Goal: Find specific page/section: Find specific page/section

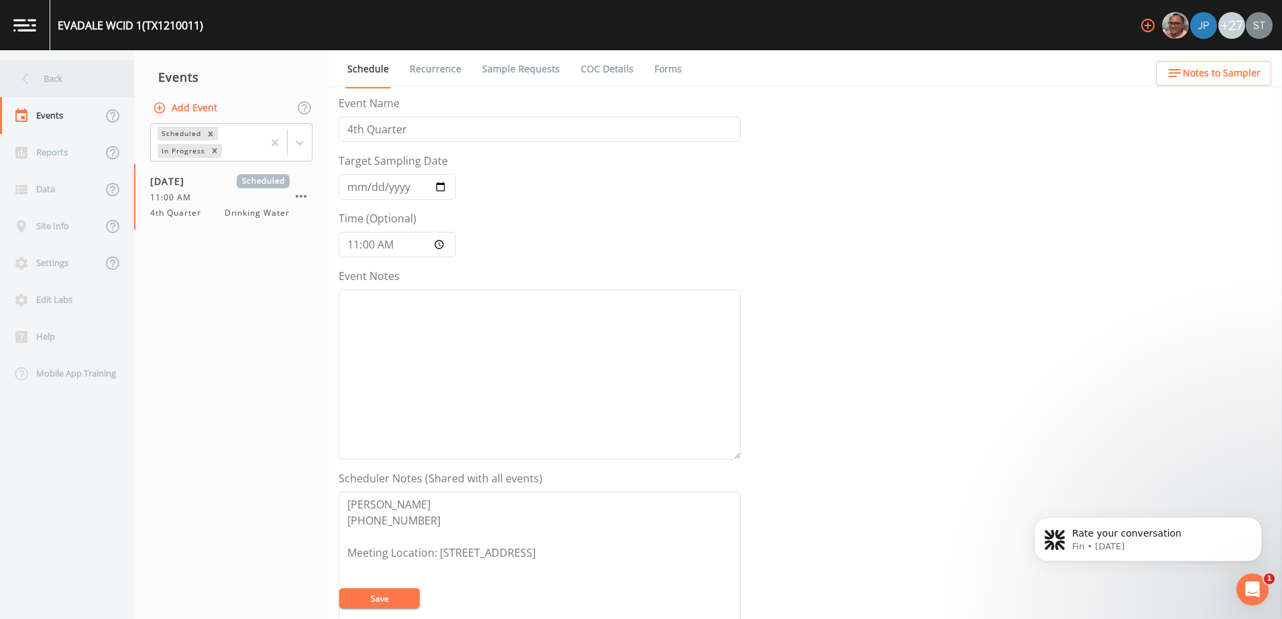
click at [48, 78] on div "Back" at bounding box center [60, 78] width 121 height 37
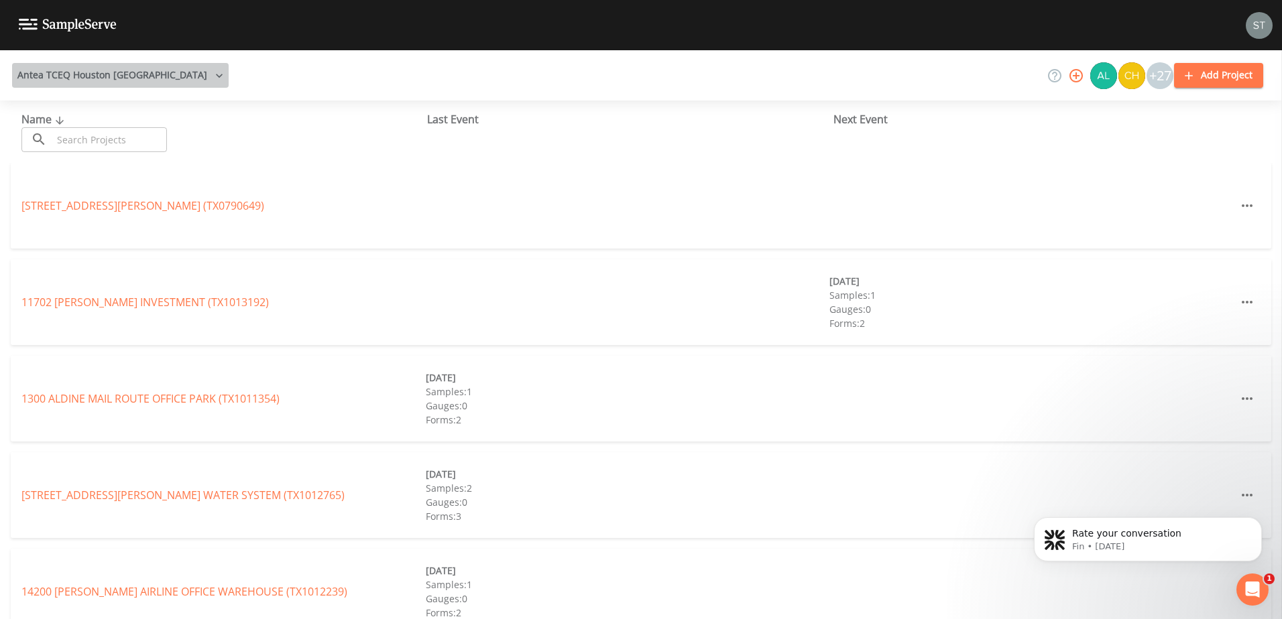
click at [121, 66] on button "Antea TCEQ Houston [GEOGRAPHIC_DATA]" at bounding box center [120, 75] width 216 height 25
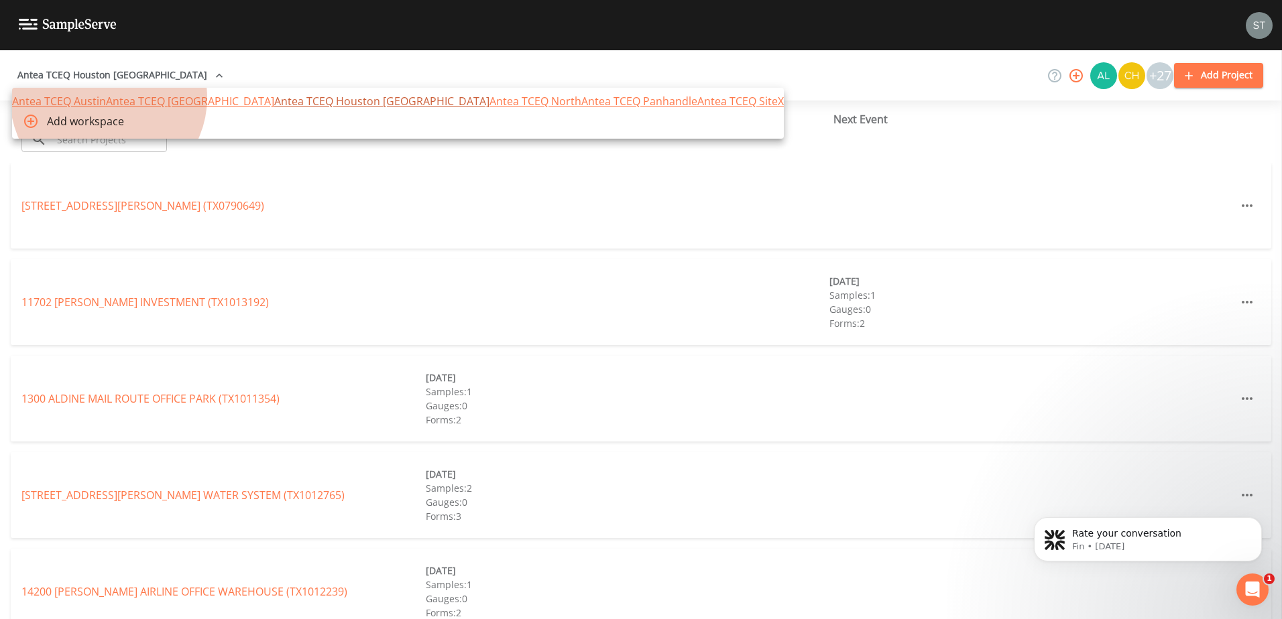
click at [274, 109] on link "Antea TCEQ Houston [GEOGRAPHIC_DATA]" at bounding box center [381, 101] width 215 height 15
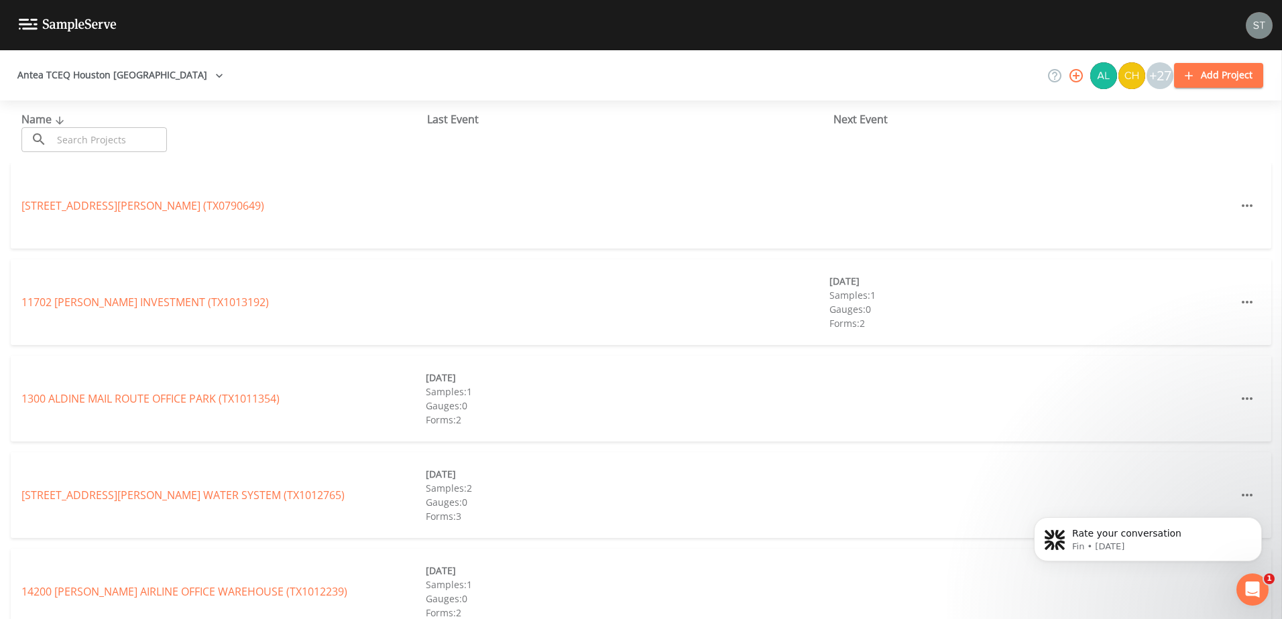
click at [92, 126] on div "Name ​ ​" at bounding box center [224, 131] width 406 height 41
click at [80, 145] on input "text" at bounding box center [109, 139] width 115 height 25
paste input "TX1013505"
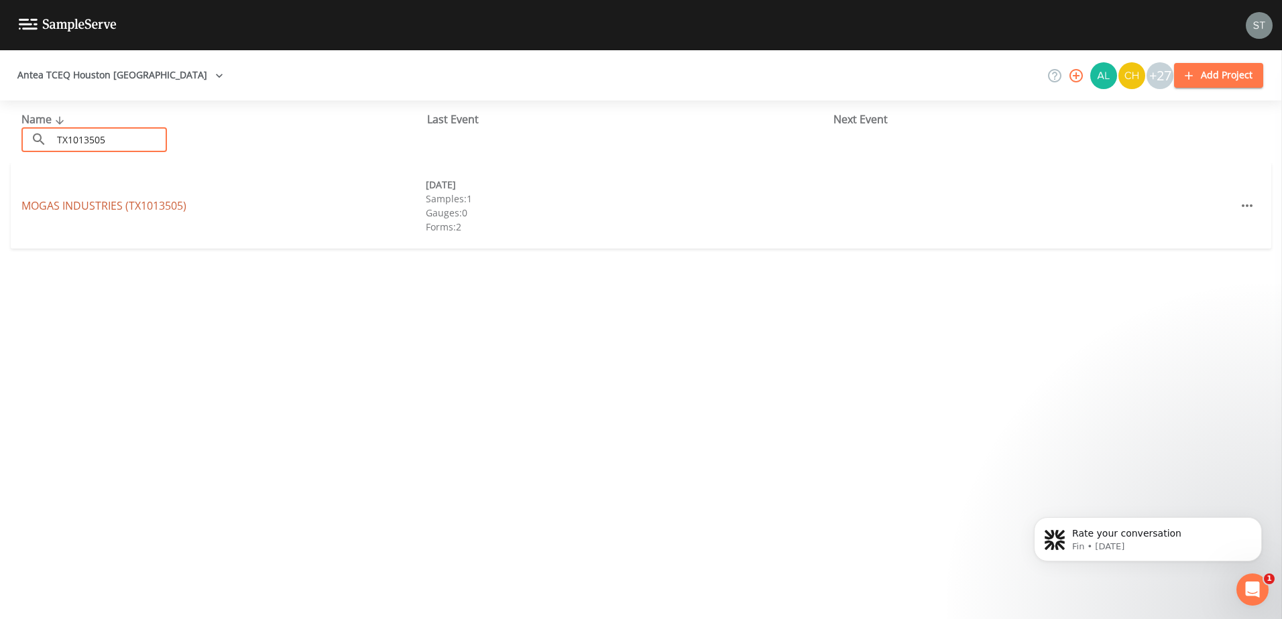
type input "TX1013505"
click at [104, 208] on link "MOGAS INDUSTRIES (TX1013505)" at bounding box center [103, 205] width 165 height 15
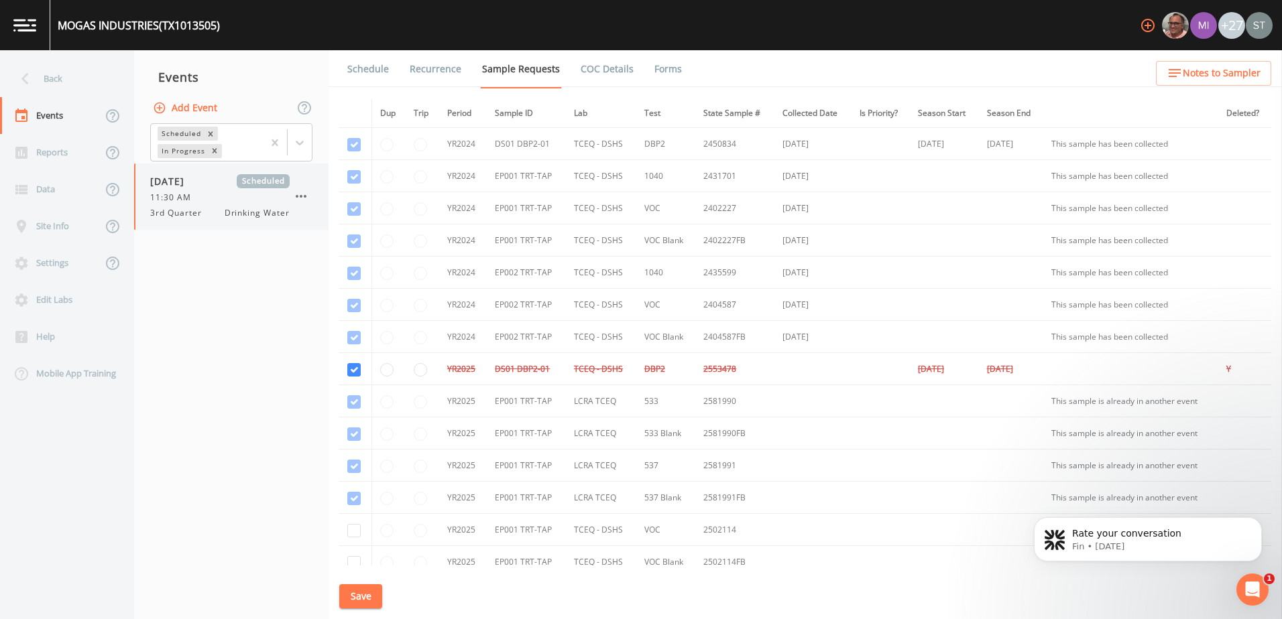
click at [191, 214] on span "3rd Quarter" at bounding box center [180, 213] width 60 height 12
click at [200, 198] on div "11:30 AM" at bounding box center [219, 198] width 139 height 12
click at [373, 71] on link "Schedule" at bounding box center [368, 69] width 46 height 38
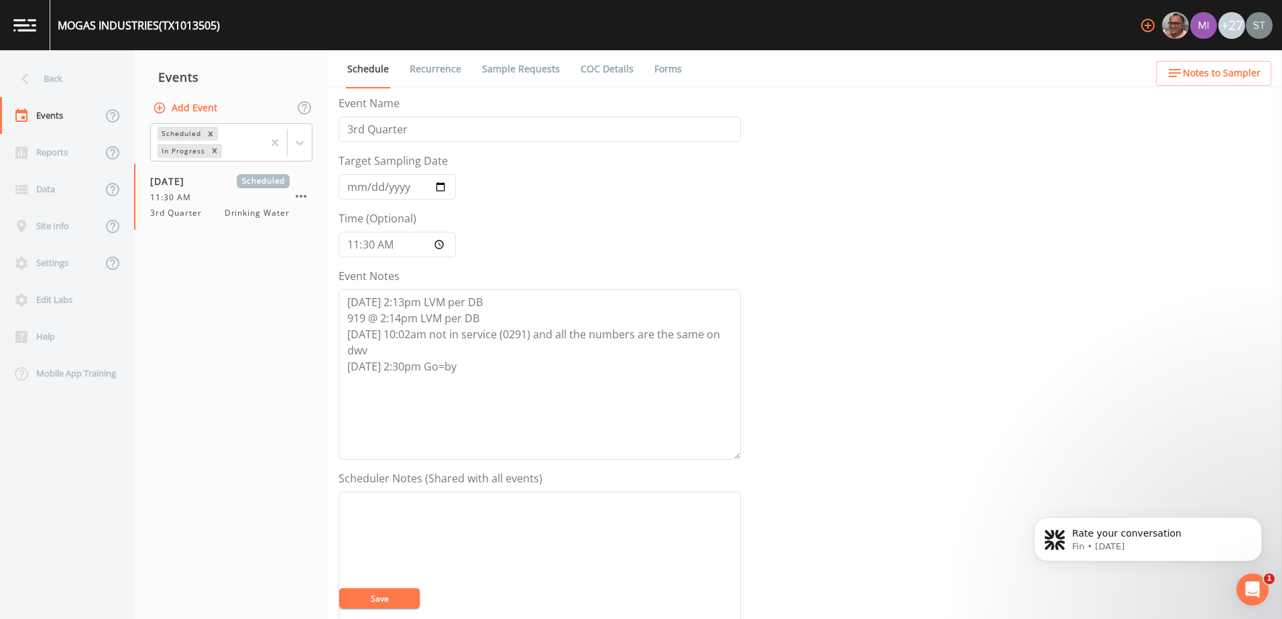
click at [519, 67] on link "Sample Requests" at bounding box center [521, 69] width 82 height 38
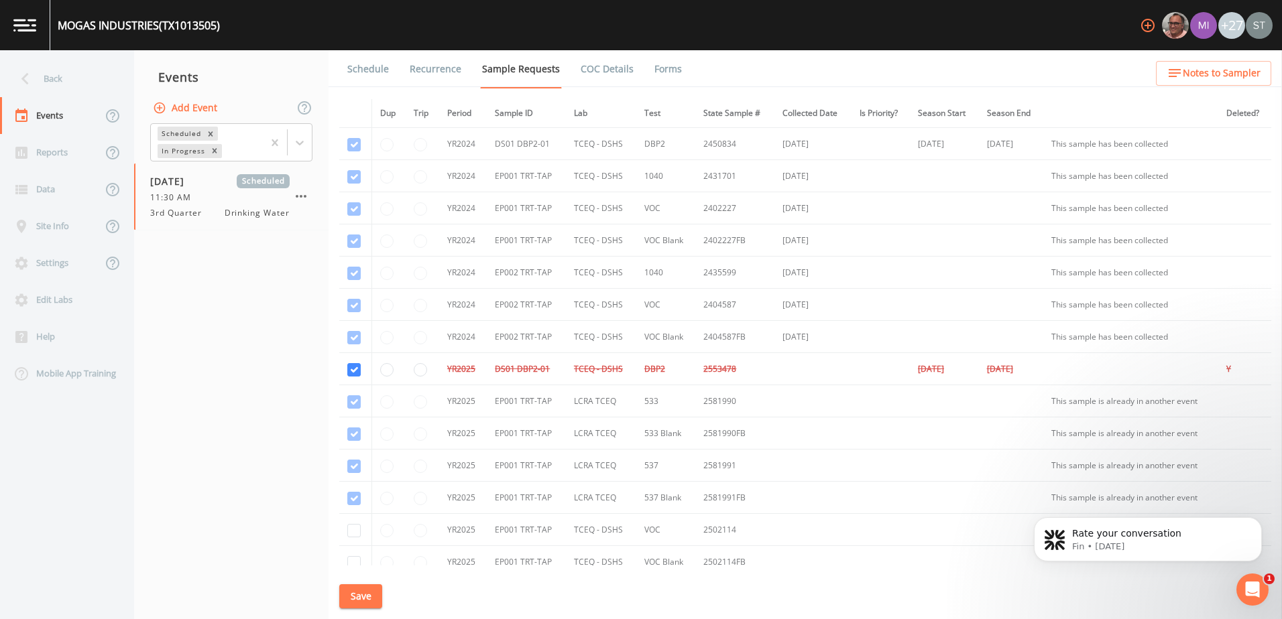
click at [378, 66] on link "Schedule" at bounding box center [368, 69] width 46 height 38
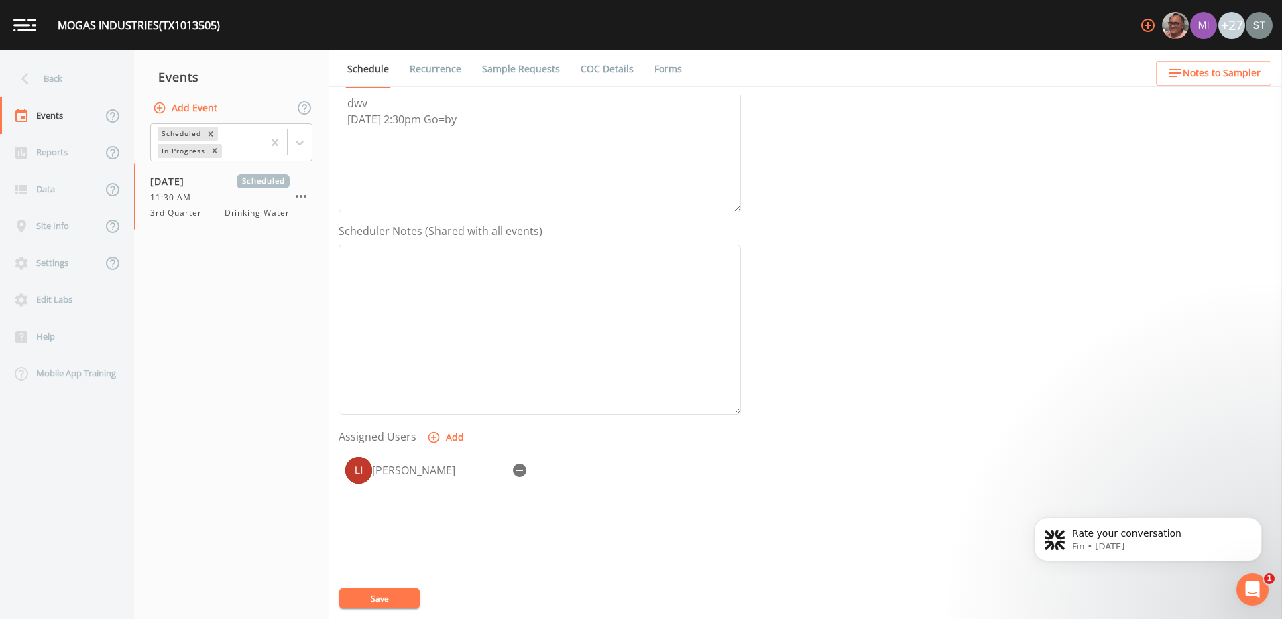
scroll to position [326, 0]
